Goal: Task Accomplishment & Management: Use online tool/utility

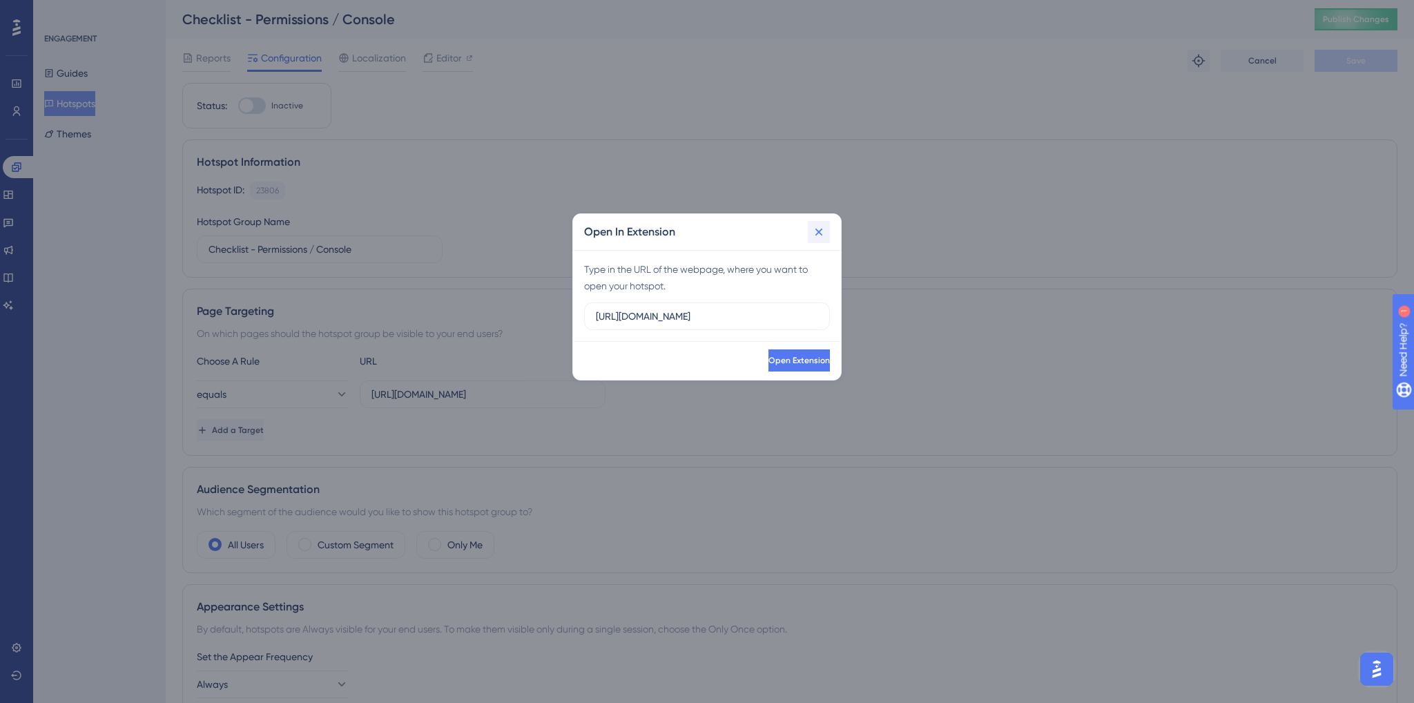
click at [818, 236] on icon at bounding box center [819, 232] width 14 height 14
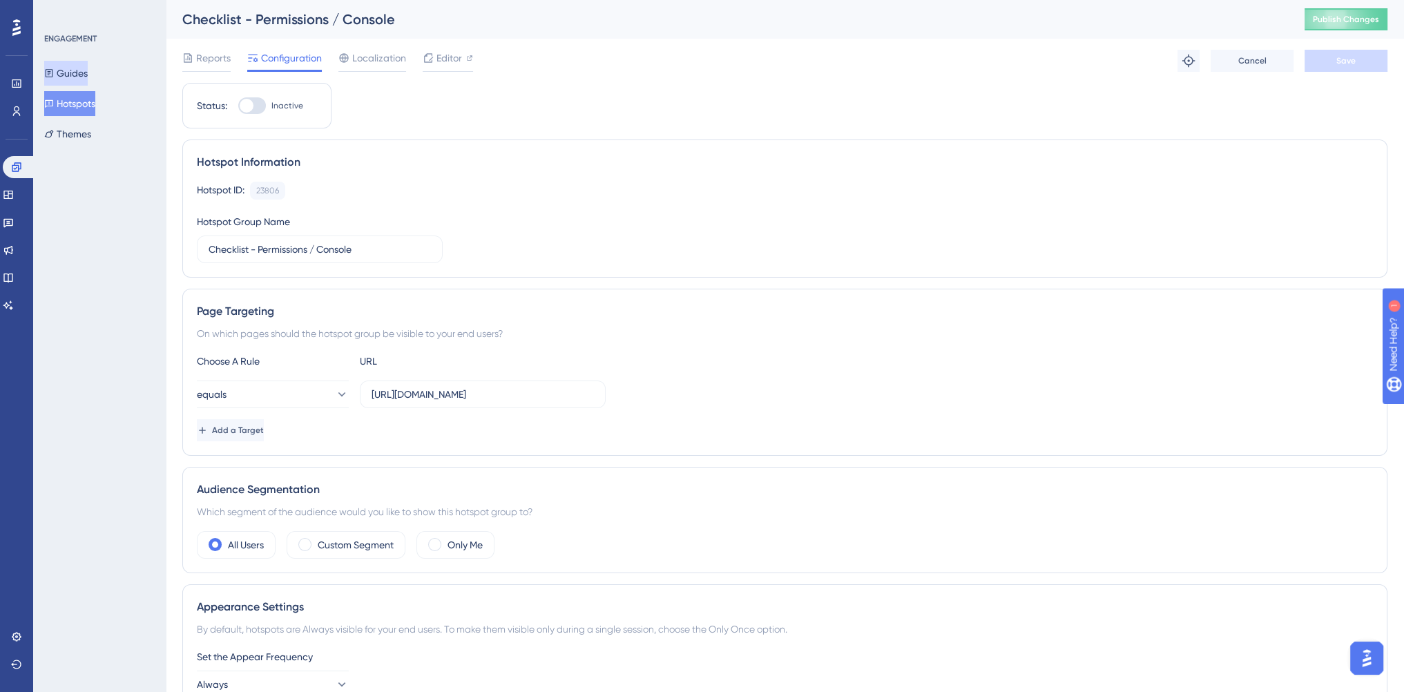
click at [86, 77] on button "Guides" at bounding box center [66, 73] width 44 height 25
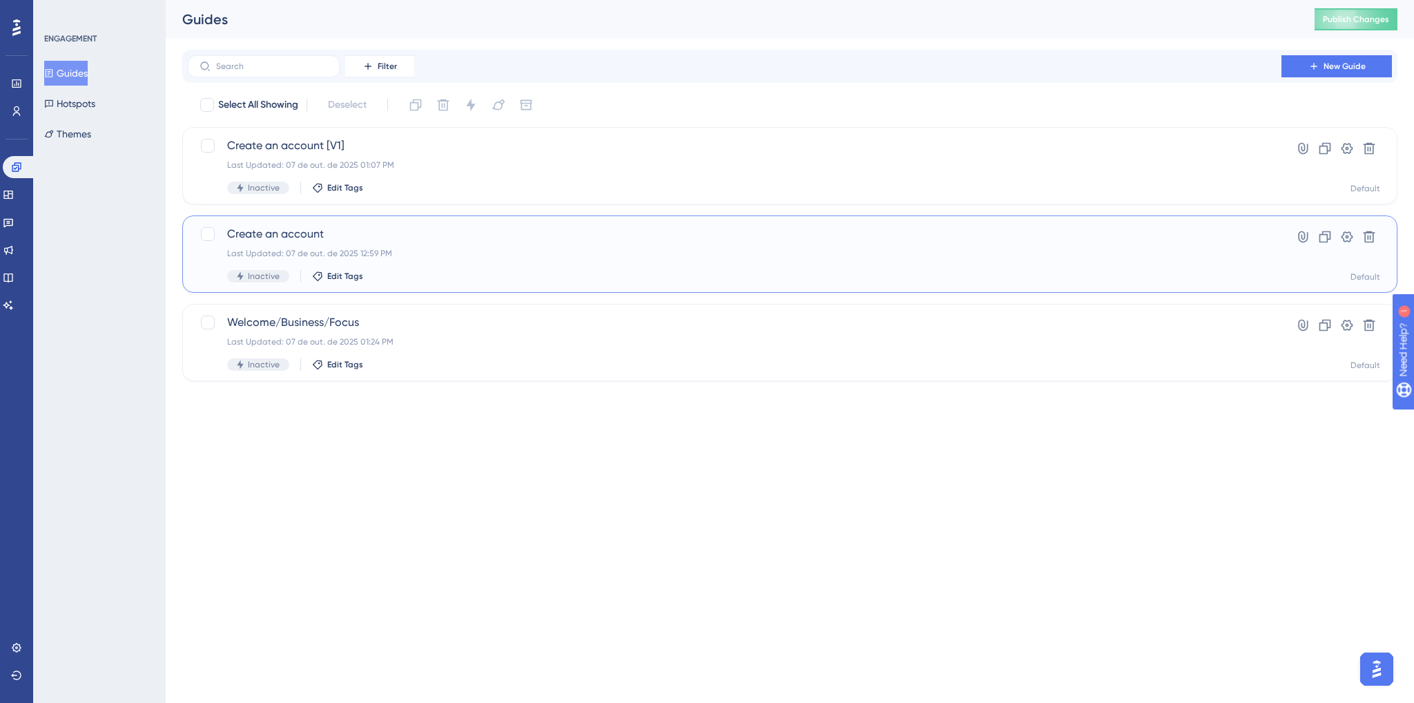
click at [463, 254] on div "Last Updated: 07 de out. de 2025 12:59 PM" at bounding box center [734, 253] width 1015 height 11
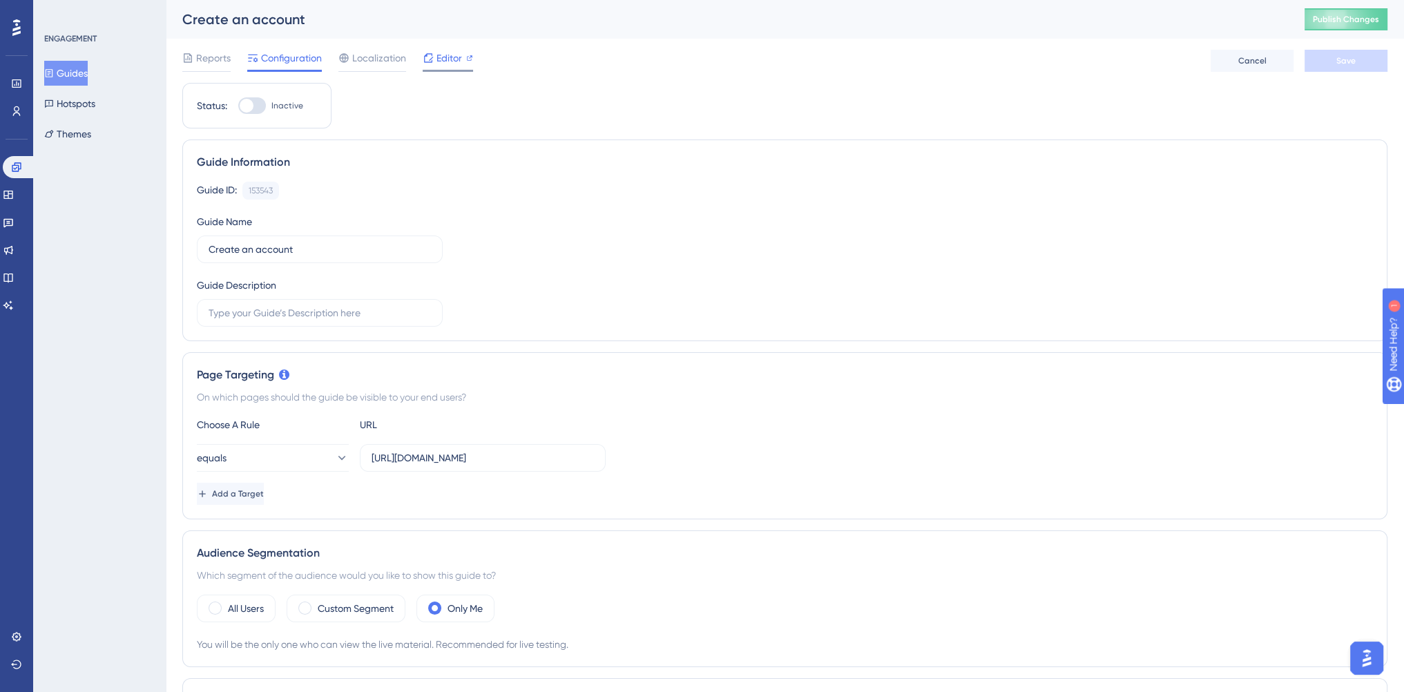
click at [454, 52] on span "Editor" at bounding box center [449, 58] width 26 height 17
drag, startPoint x: 542, startPoint y: 459, endPoint x: 347, endPoint y: 454, distance: 194.8
click at [347, 454] on div "equals [URL][DOMAIN_NAME]" at bounding box center [401, 458] width 409 height 28
paste input "staging."
type input "[URL][DOMAIN_NAME]"
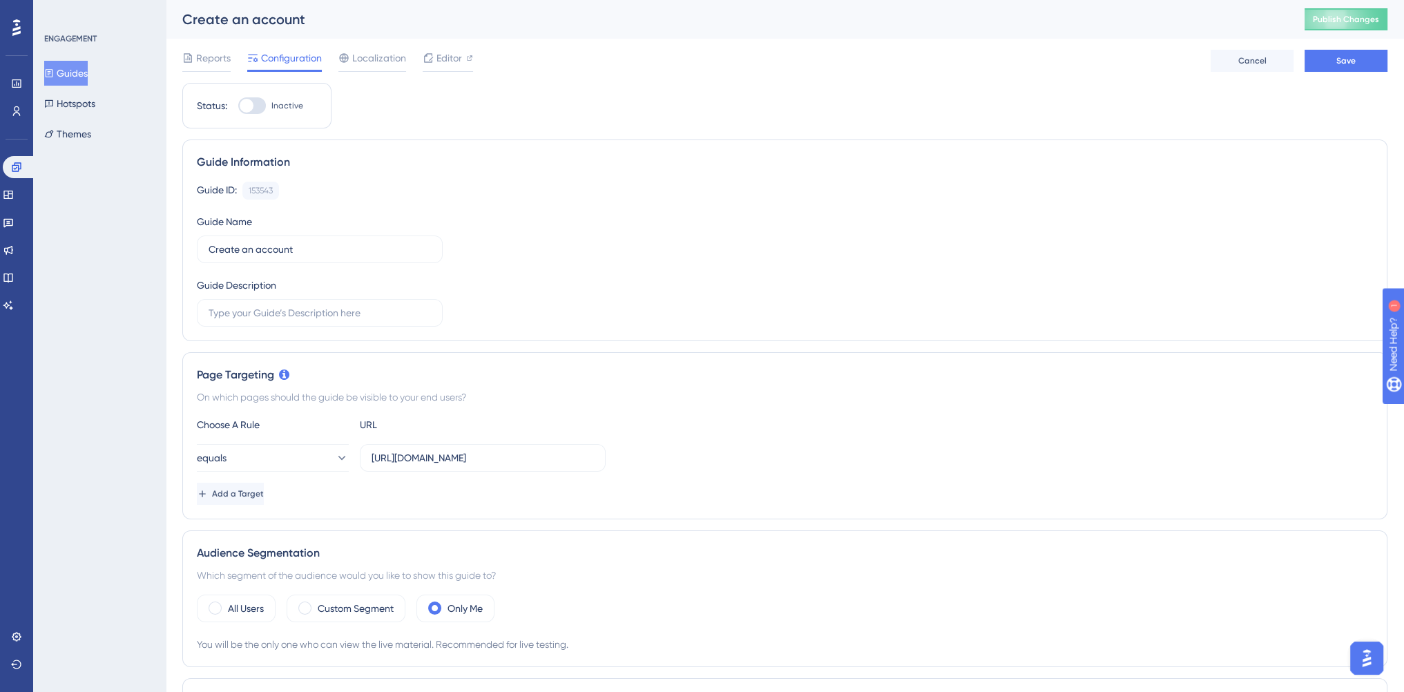
click at [696, 416] on div "Choose A Rule URL" at bounding box center [785, 424] width 1176 height 17
click at [1340, 59] on span "Save" at bounding box center [1345, 60] width 19 height 11
click at [445, 58] on span "Editor" at bounding box center [449, 58] width 26 height 17
drag, startPoint x: 68, startPoint y: 104, endPoint x: 149, endPoint y: 1, distance: 130.8
click at [68, 104] on button "Hotspots" at bounding box center [69, 103] width 51 height 25
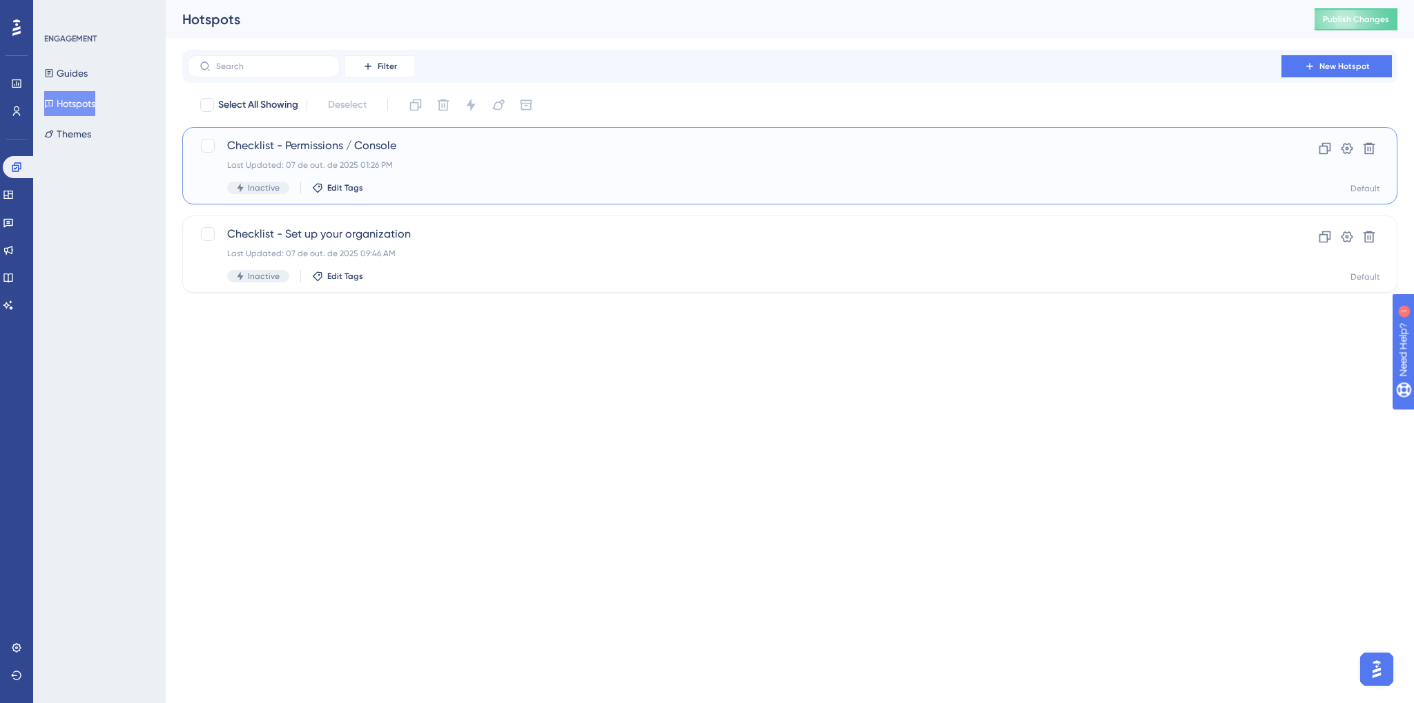
click at [439, 175] on div "Checklist - Permissions / Console Last Updated: 07 de out. de 2025 01:26 PM Ina…" at bounding box center [734, 165] width 1015 height 57
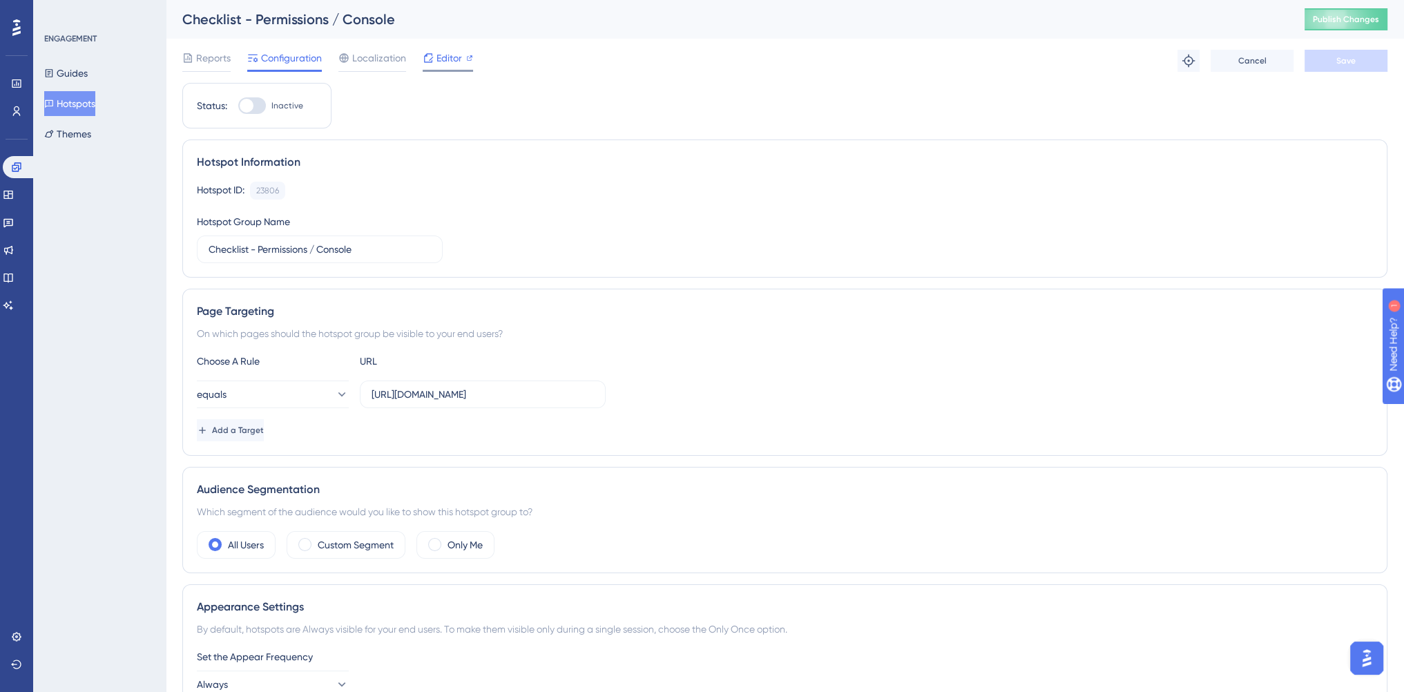
click at [434, 58] on div "Editor" at bounding box center [448, 58] width 50 height 17
